Goal: Find specific page/section: Find specific page/section

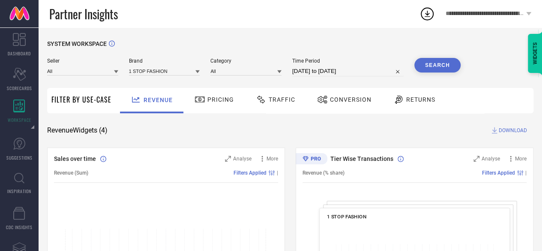
click at [198, 75] on div at bounding box center [197, 71] width 4 height 8
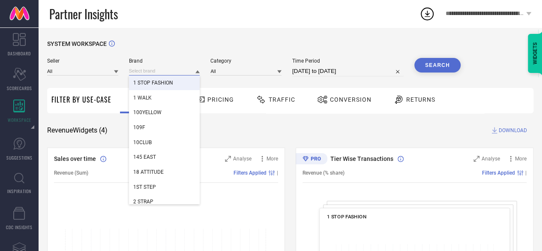
click at [157, 71] on input at bounding box center [164, 70] width 71 height 9
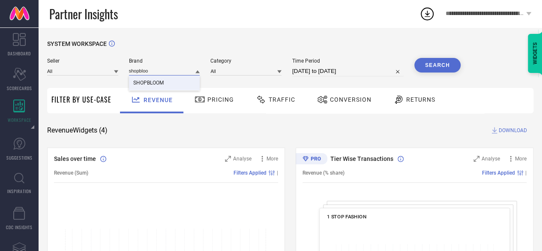
type input "shopbloo"
click at [154, 88] on div "SHOPBLOOM" at bounding box center [164, 82] width 71 height 15
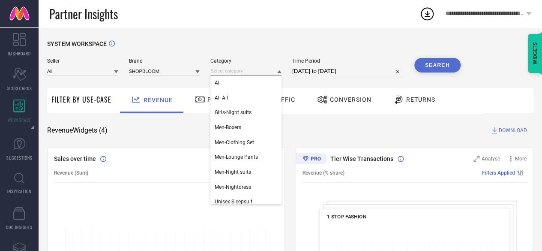
click at [225, 70] on input at bounding box center [245, 70] width 71 height 9
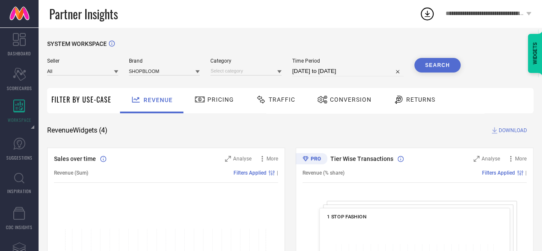
click at [279, 74] on icon at bounding box center [279, 71] width 4 height 4
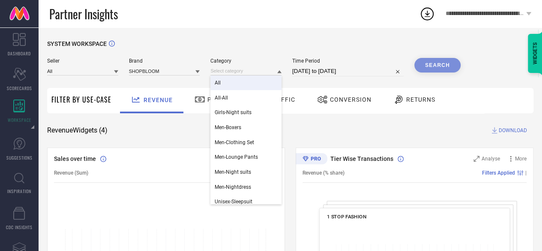
click at [249, 85] on div "All" at bounding box center [245, 82] width 71 height 15
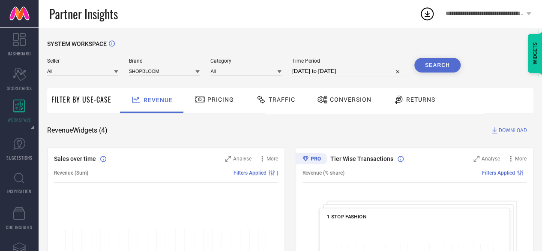
click at [279, 74] on icon at bounding box center [279, 71] width 4 height 4
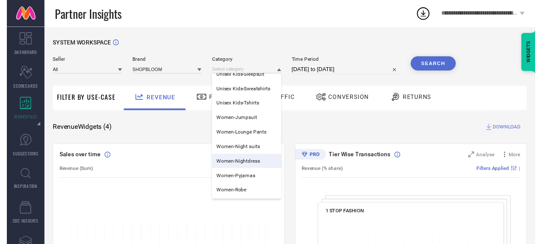
scroll to position [186, 0]
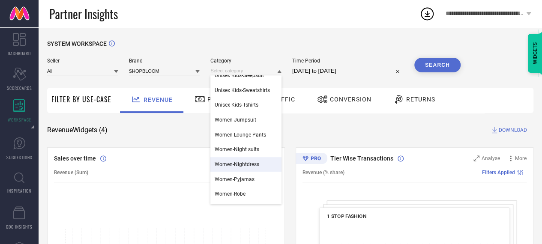
select select "8"
select select "2025"
select select "9"
select select "2025"
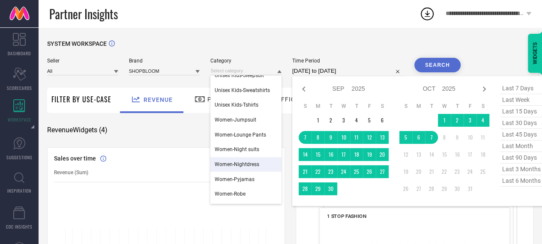
click at [363, 72] on input "[DATE] to [DATE]" at bounding box center [347, 71] width 111 height 10
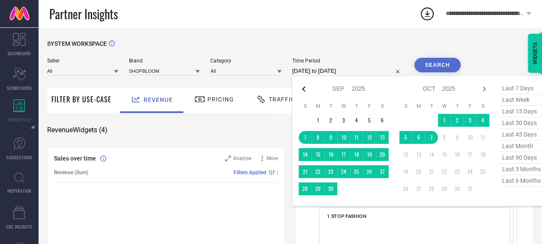
click at [303, 86] on icon at bounding box center [304, 89] width 10 height 10
select select "7"
select select "2025"
select select "8"
select select "2025"
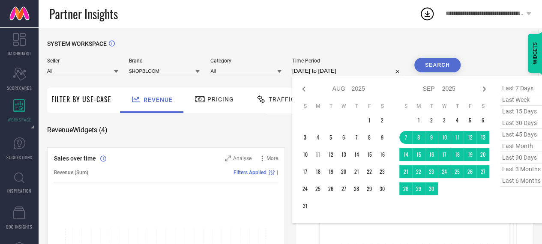
click at [303, 86] on icon at bounding box center [304, 89] width 10 height 10
select select "6"
select select "2025"
select select "7"
select select "2025"
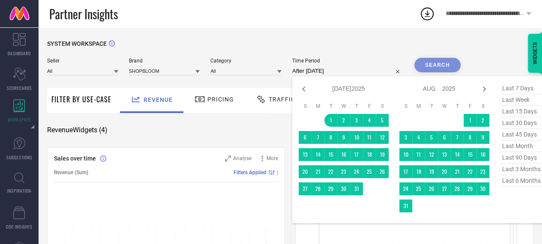
drag, startPoint x: 333, startPoint y: 120, endPoint x: 503, endPoint y: 197, distance: 186.5
click at [503, 197] on div "Jan Feb Mar Apr May Jun [DATE] Aug Sep Oct Nov [DATE] 2016 2017 2018 2019 2020 …" at bounding box center [421, 150] width 244 height 134
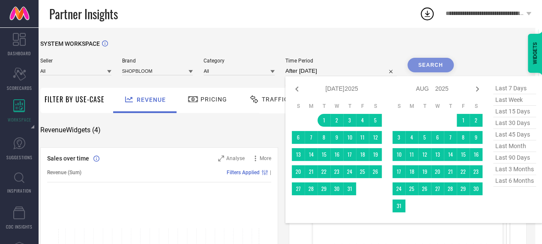
click at [512, 173] on span "last 3 months" at bounding box center [514, 170] width 43 height 12
type input "[DATE] to [DATE]"
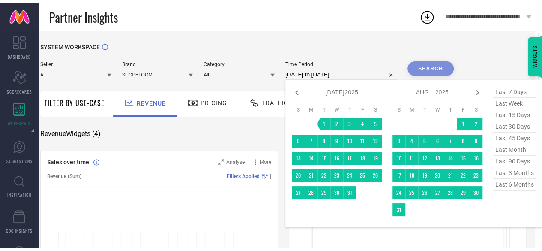
scroll to position [0, 0]
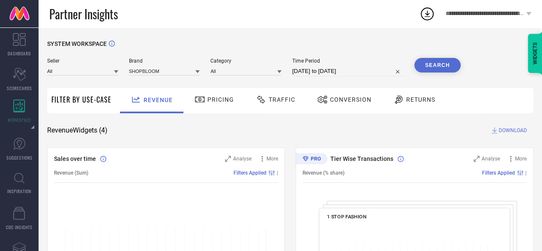
click at [437, 68] on button "Search" at bounding box center [437, 65] width 46 height 15
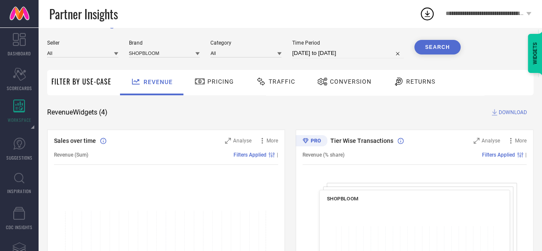
scroll to position [20, 0]
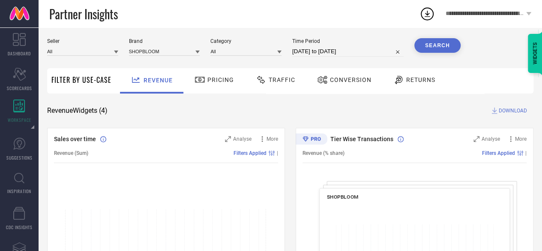
click at [497, 112] on icon at bounding box center [494, 110] width 9 height 9
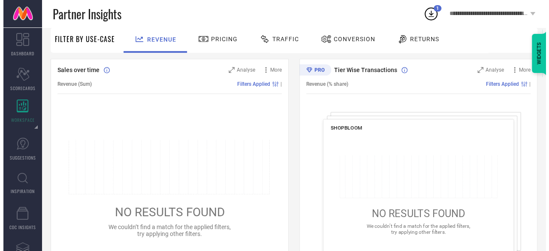
scroll to position [0, 0]
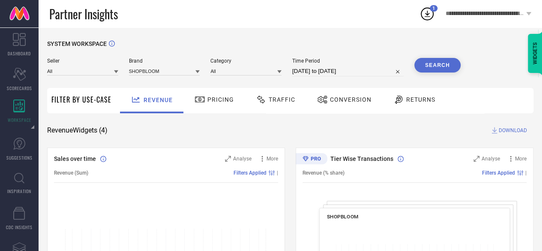
click at [424, 16] on icon at bounding box center [427, 13] width 15 height 15
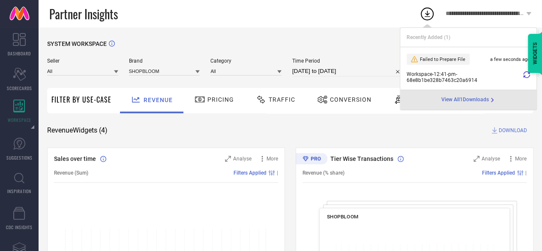
click at [456, 99] on span "View All 1 Downloads" at bounding box center [465, 99] width 48 height 7
